Goal: Transaction & Acquisition: Purchase product/service

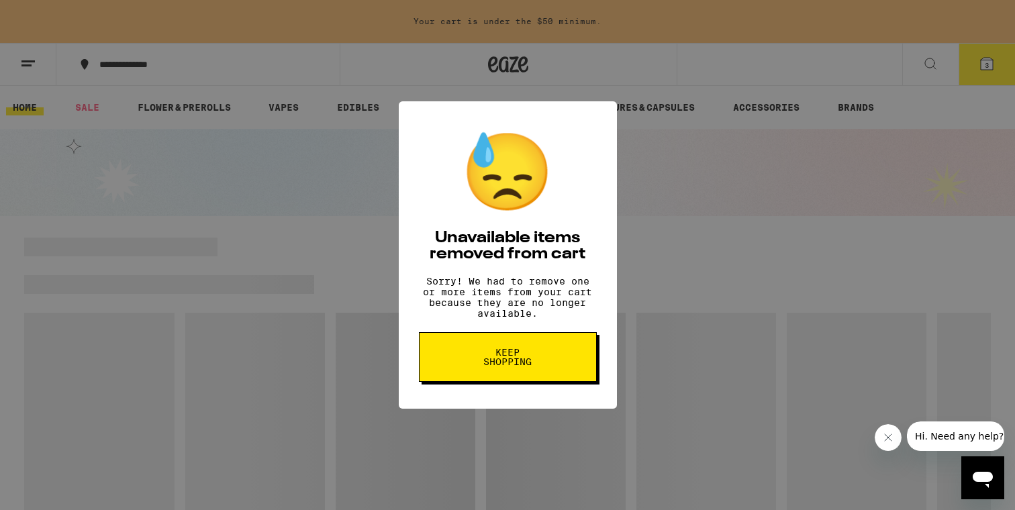
click at [456, 370] on button "Keep Shopping" at bounding box center [508, 357] width 178 height 50
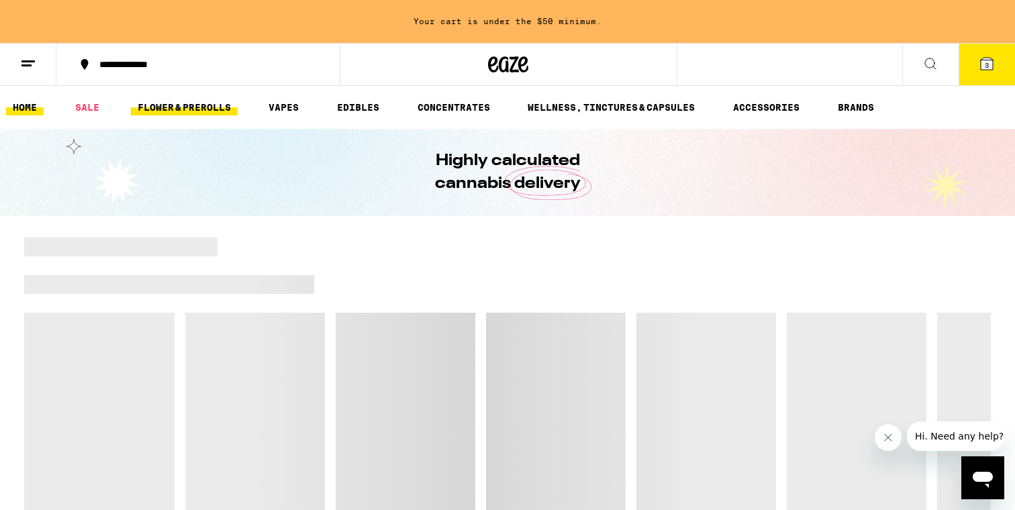
click at [177, 111] on link "FLOWER & PREROLLS" at bounding box center [184, 107] width 107 height 16
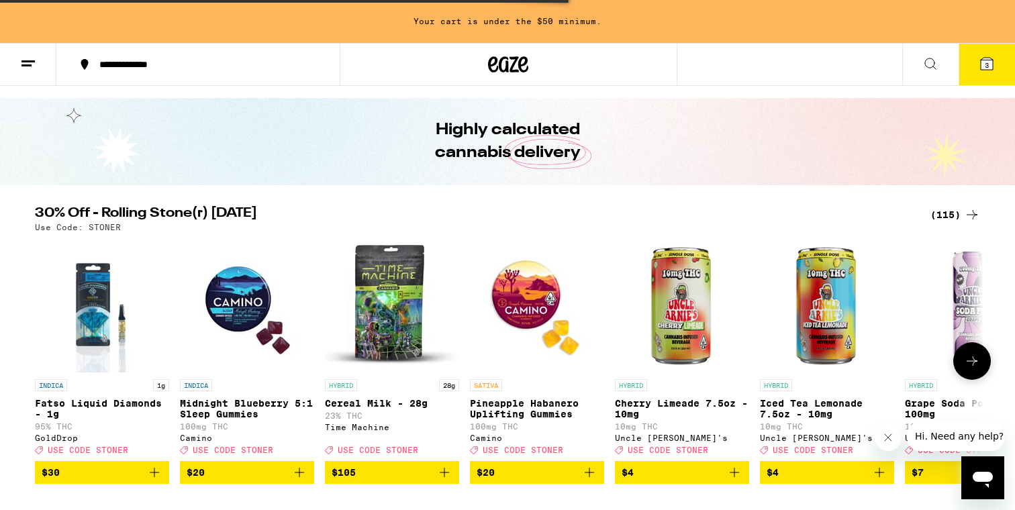
scroll to position [41, 0]
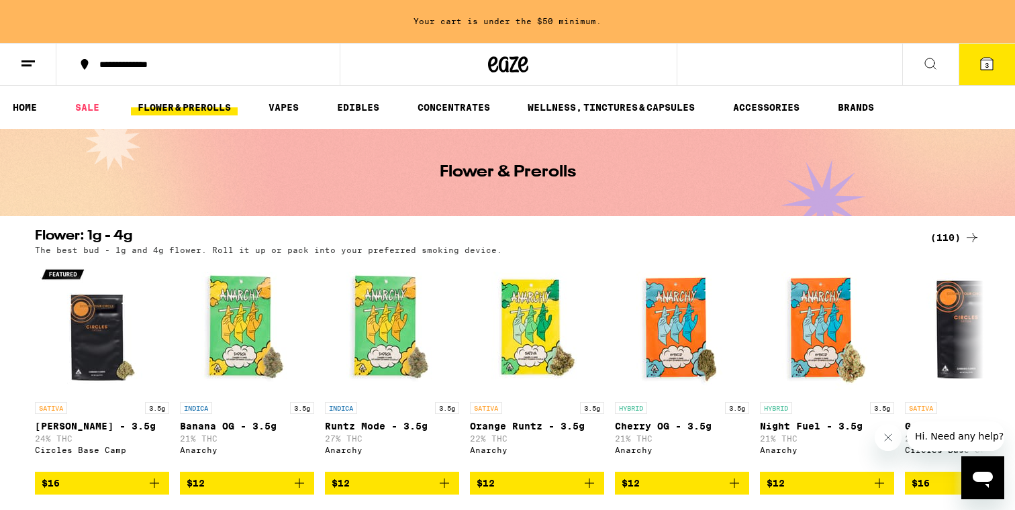
click at [995, 70] on button "3" at bounding box center [986, 65] width 56 height 42
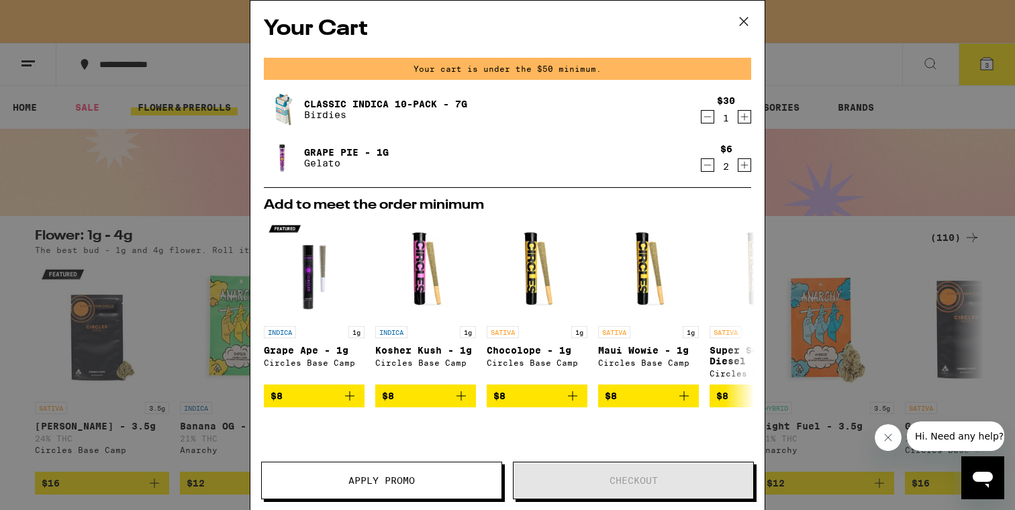
click at [748, 166] on icon "Increment" at bounding box center [744, 165] width 12 height 16
click at [748, 167] on icon "Increment" at bounding box center [744, 165] width 12 height 16
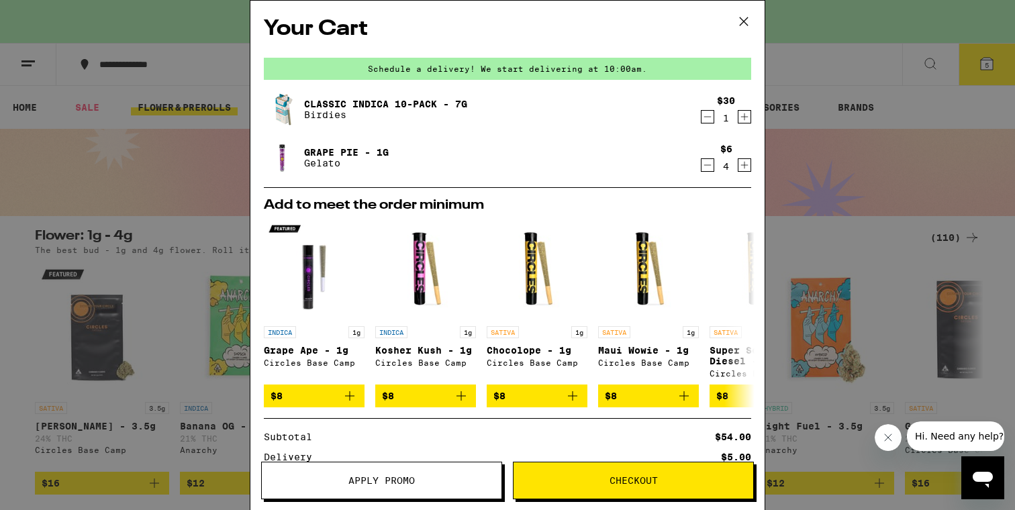
click at [739, 23] on icon at bounding box center [744, 21] width 20 height 20
